Goal: Task Accomplishment & Management: Manage account settings

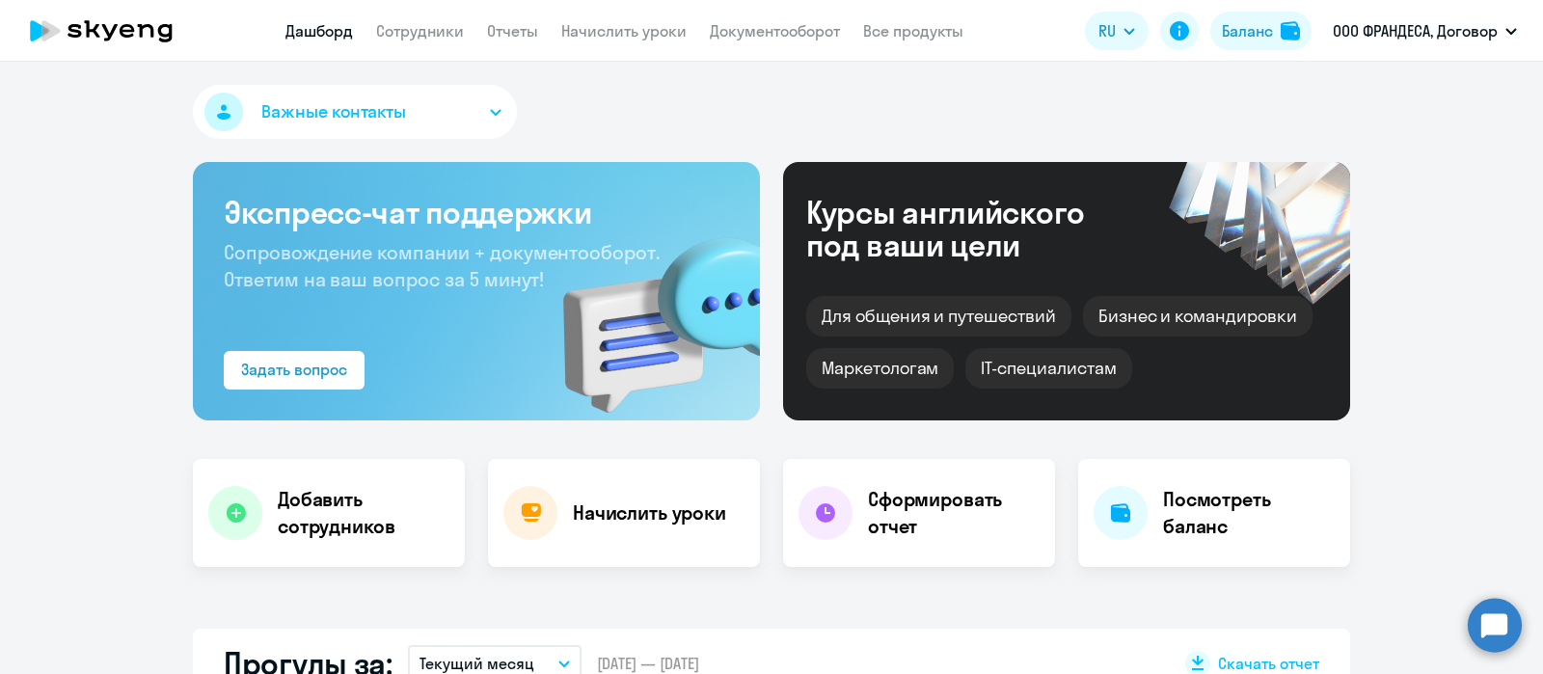
select select "30"
click at [398, 33] on link "Сотрудники" at bounding box center [420, 30] width 88 height 19
select select "30"
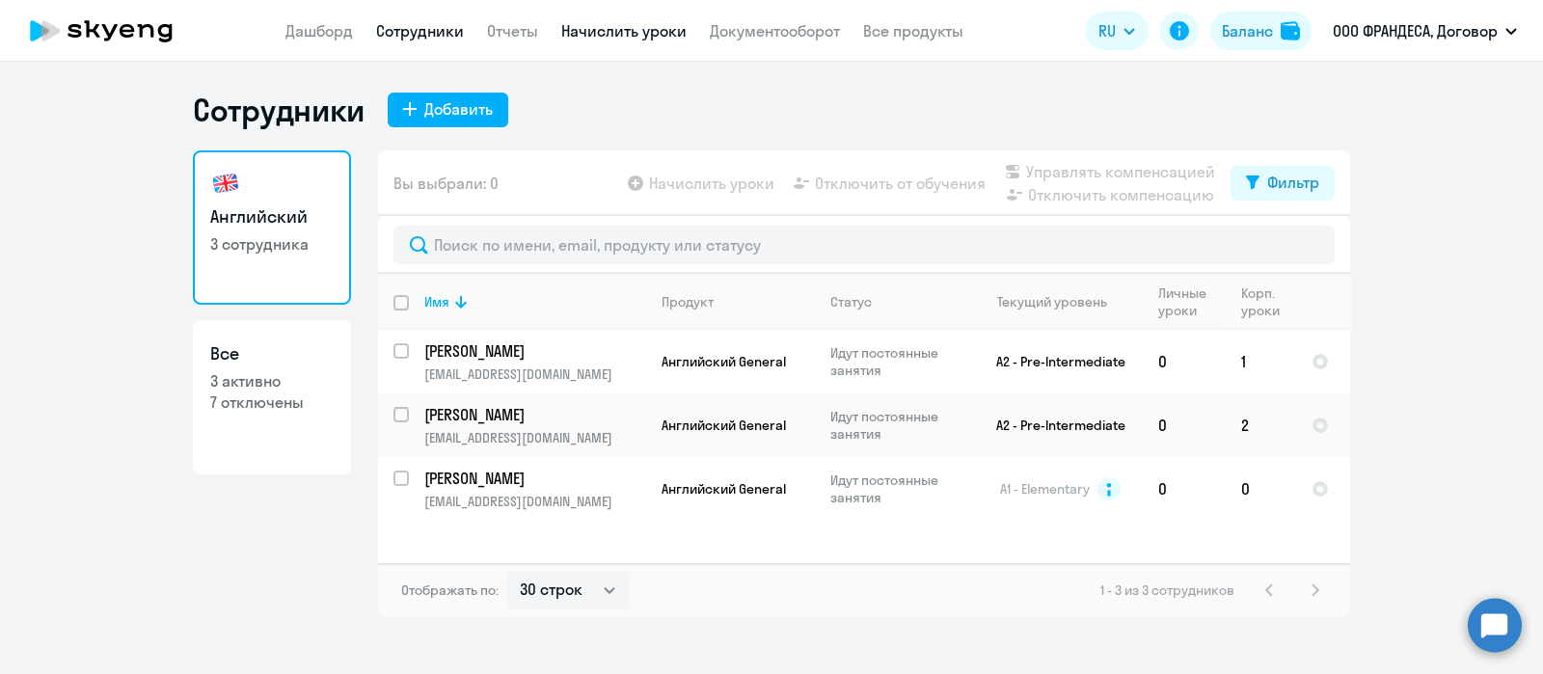
click at [599, 26] on link "Начислить уроки" at bounding box center [623, 30] width 125 height 19
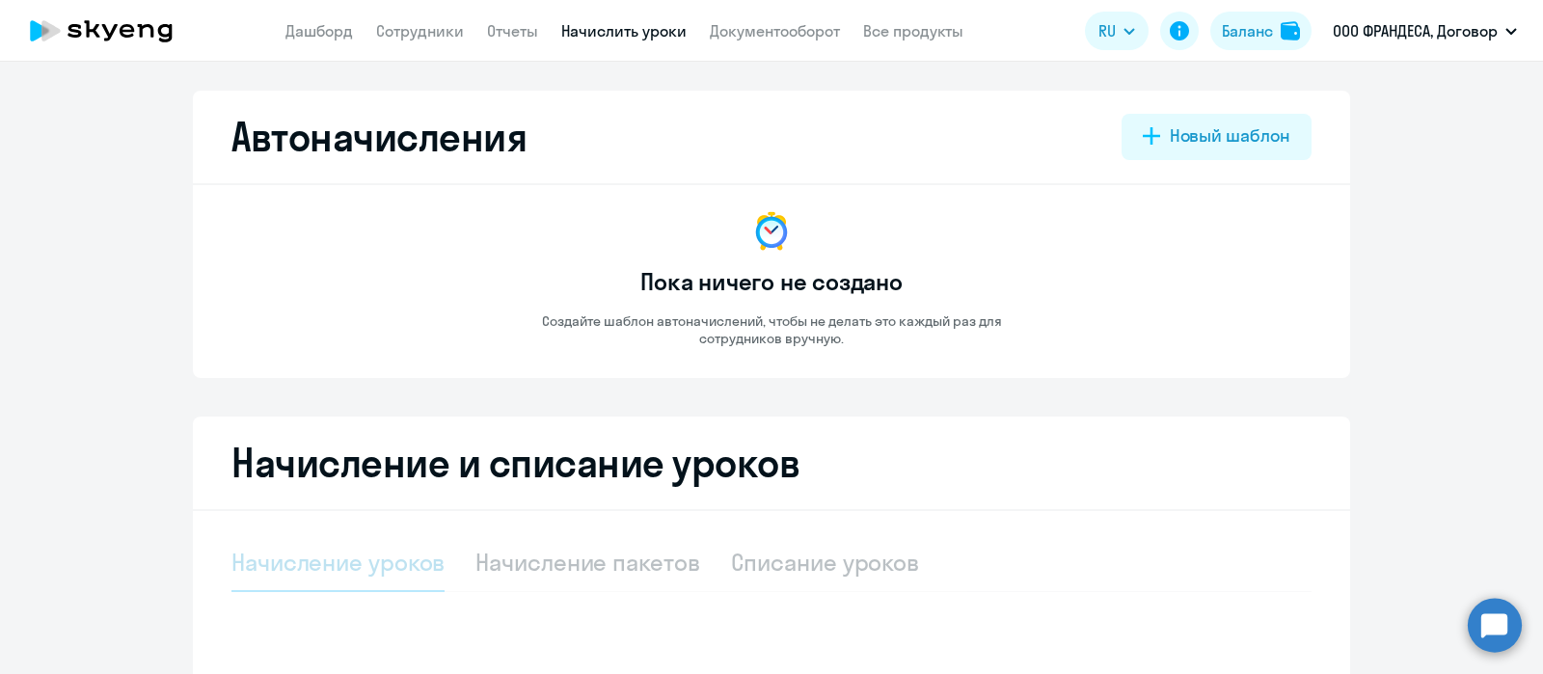
select select "10"
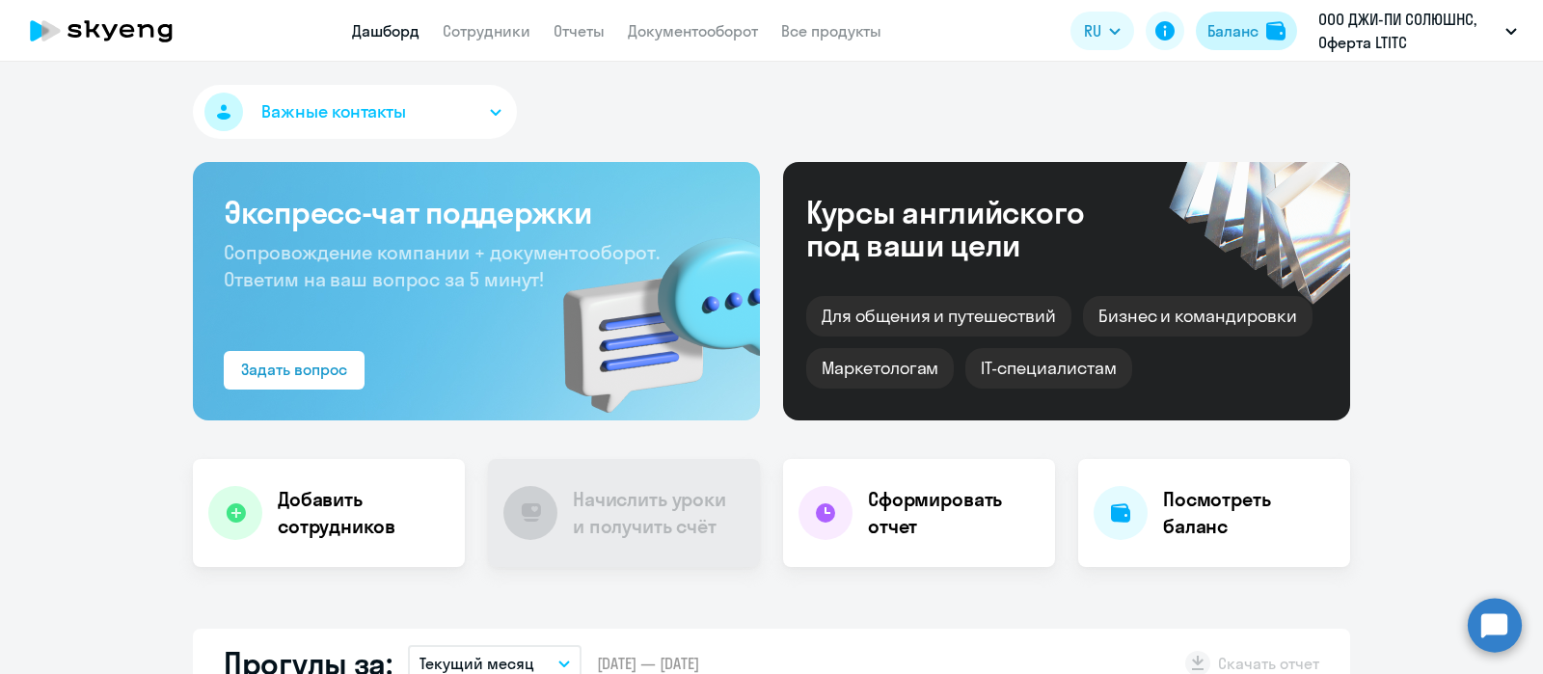
click at [1224, 37] on div "Баланс" at bounding box center [1232, 30] width 51 height 23
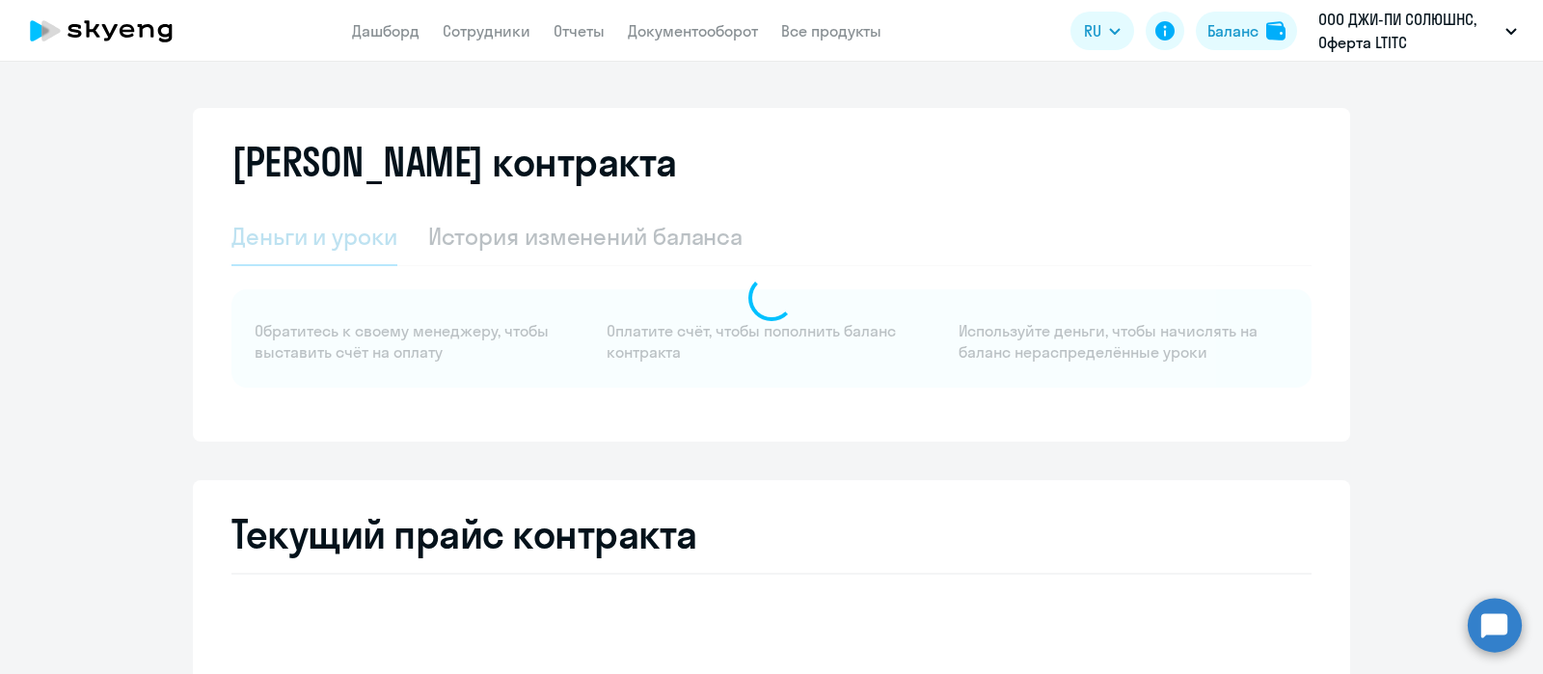
select select "english_adult_not_native_speaker"
